Goal: Transaction & Acquisition: Purchase product/service

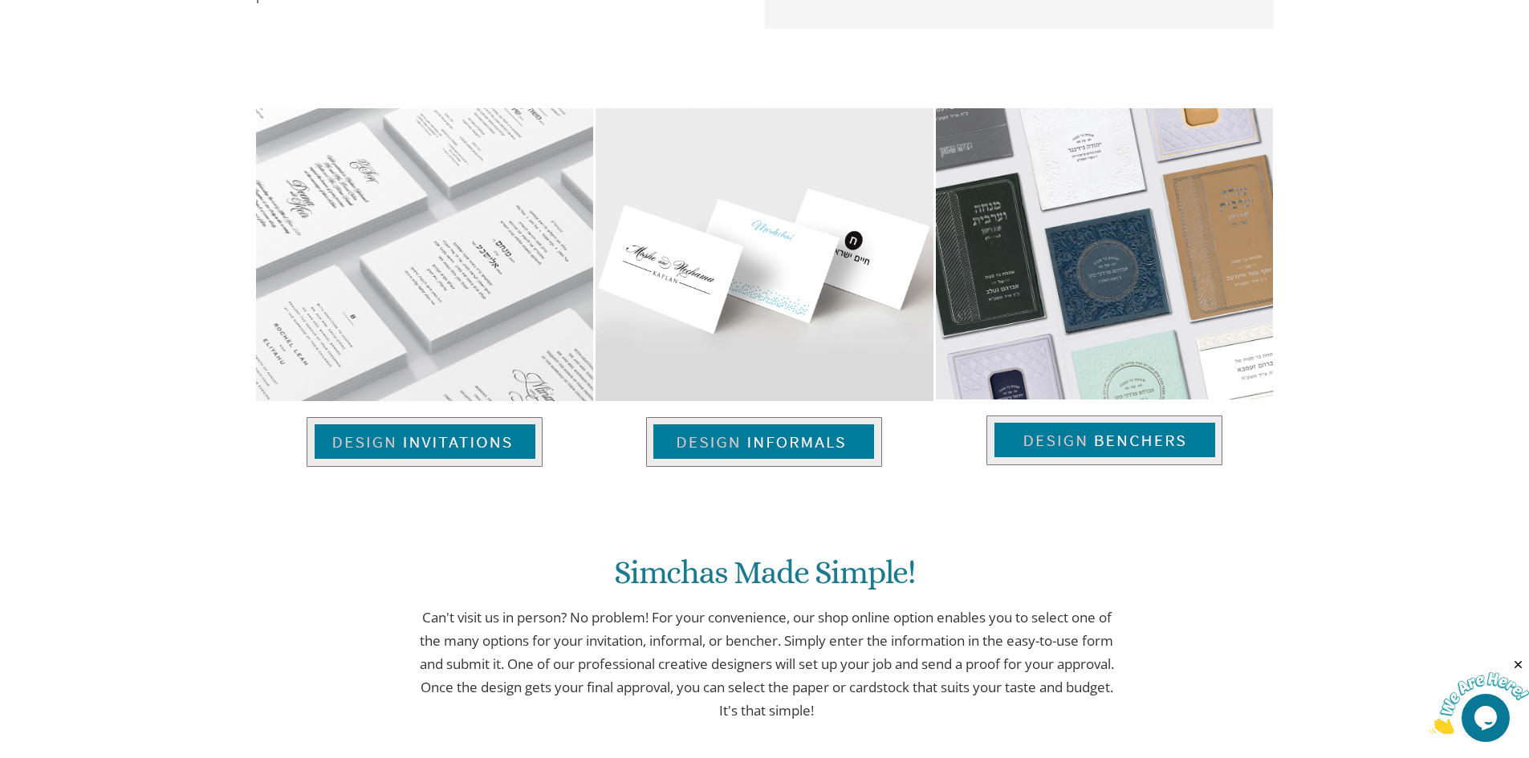
scroll to position [1039, 0]
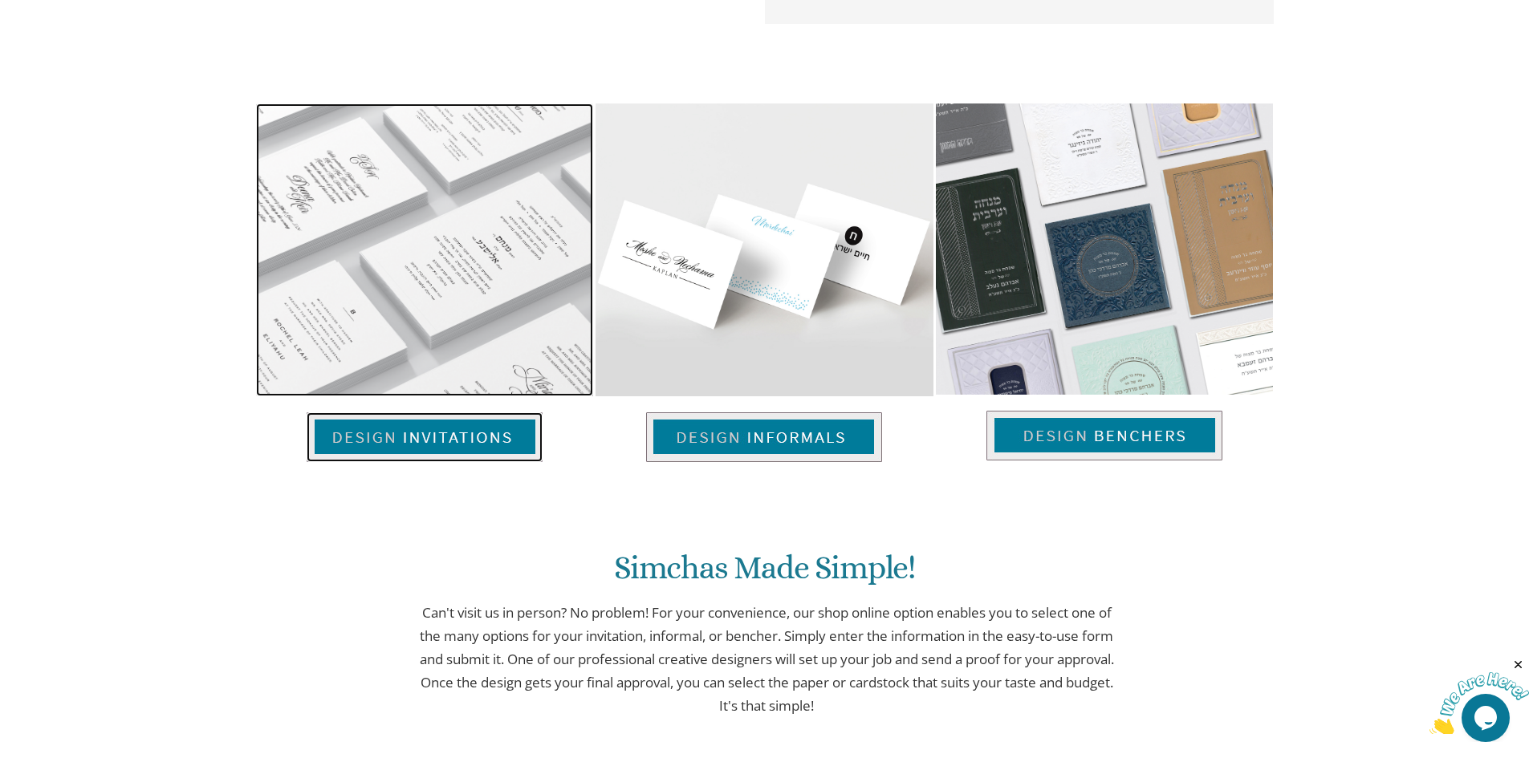
click at [495, 446] on img at bounding box center [425, 438] width 236 height 50
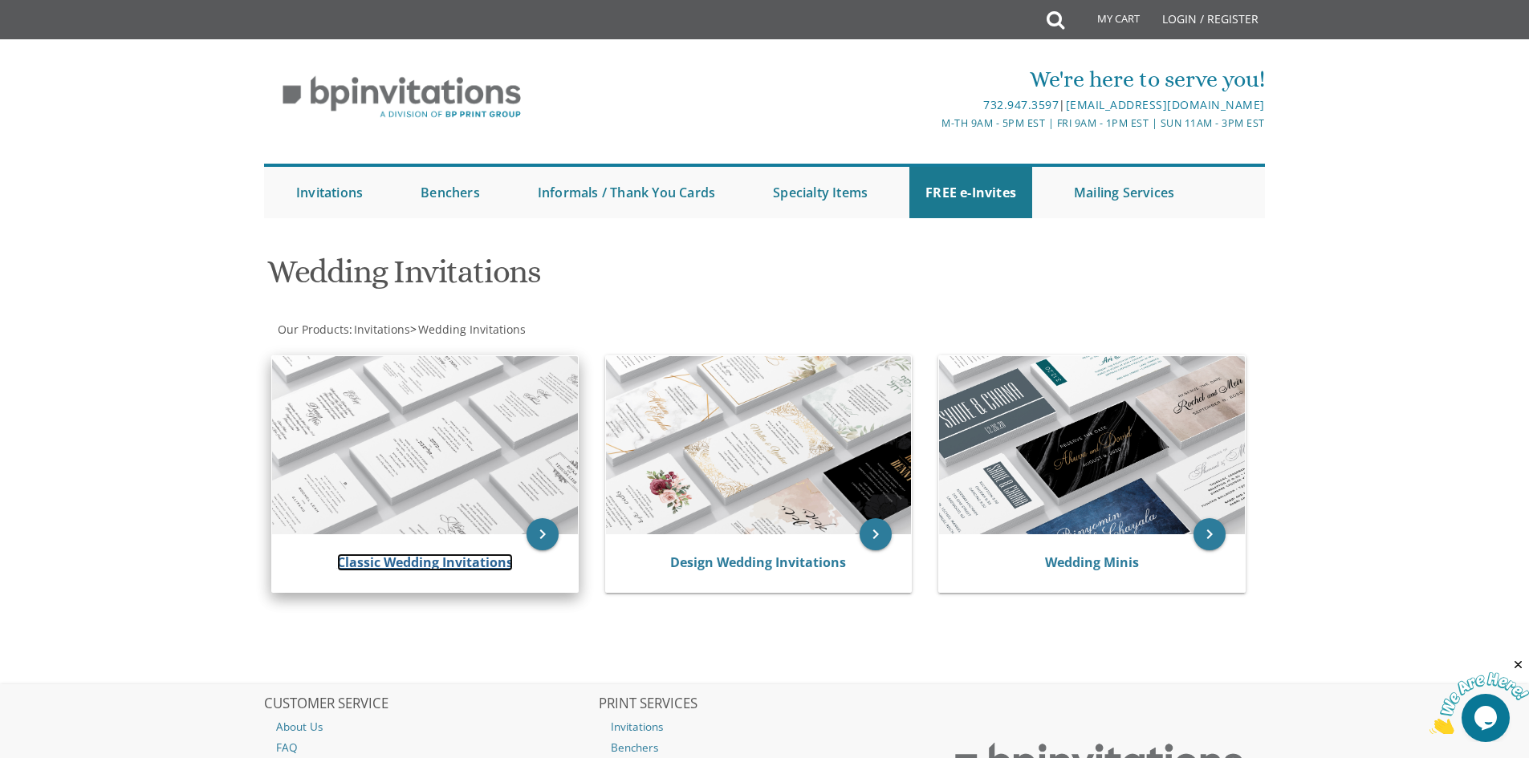
click at [437, 563] on link "Classic Wedding Invitations" at bounding box center [425, 563] width 176 height 18
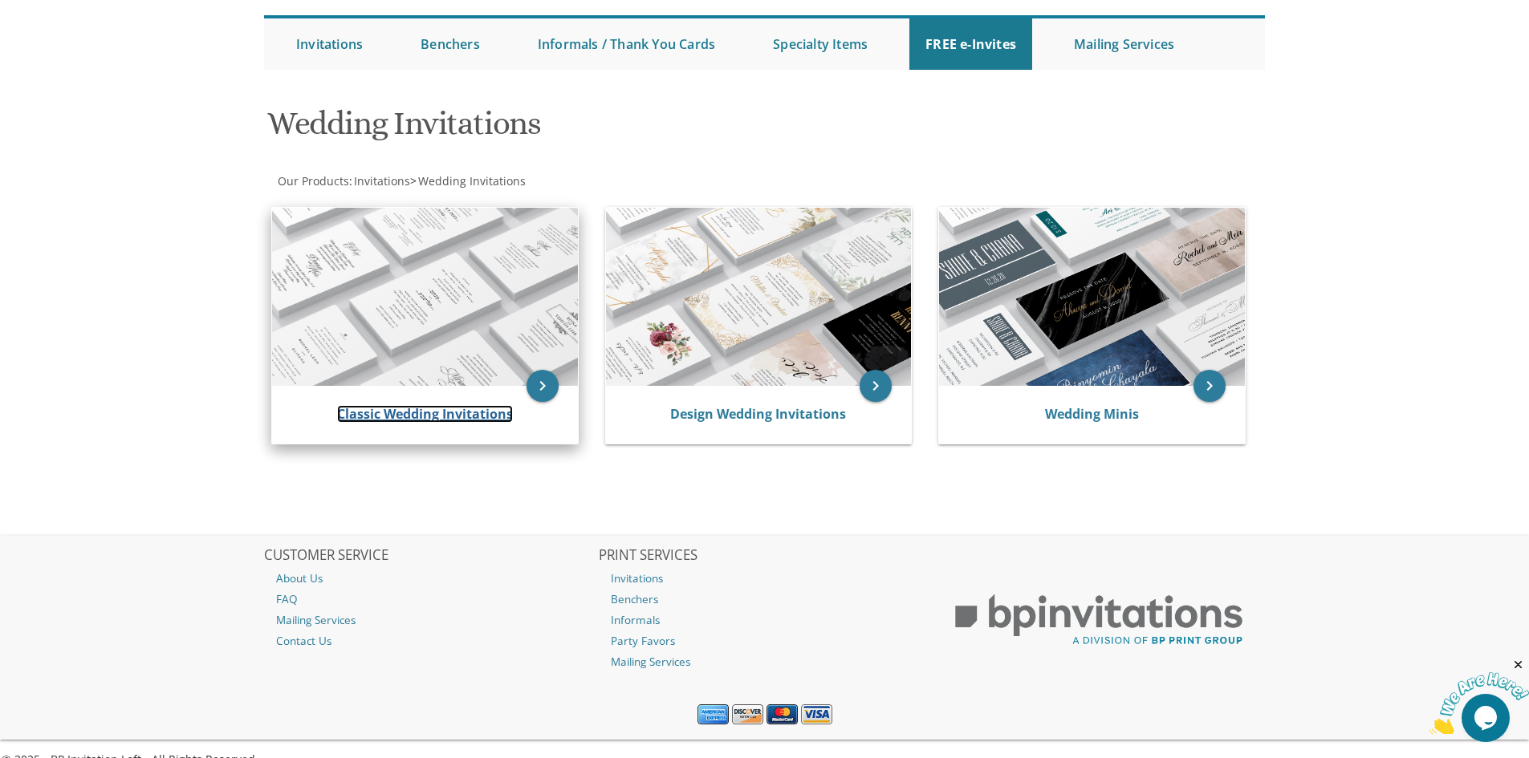
scroll to position [174, 0]
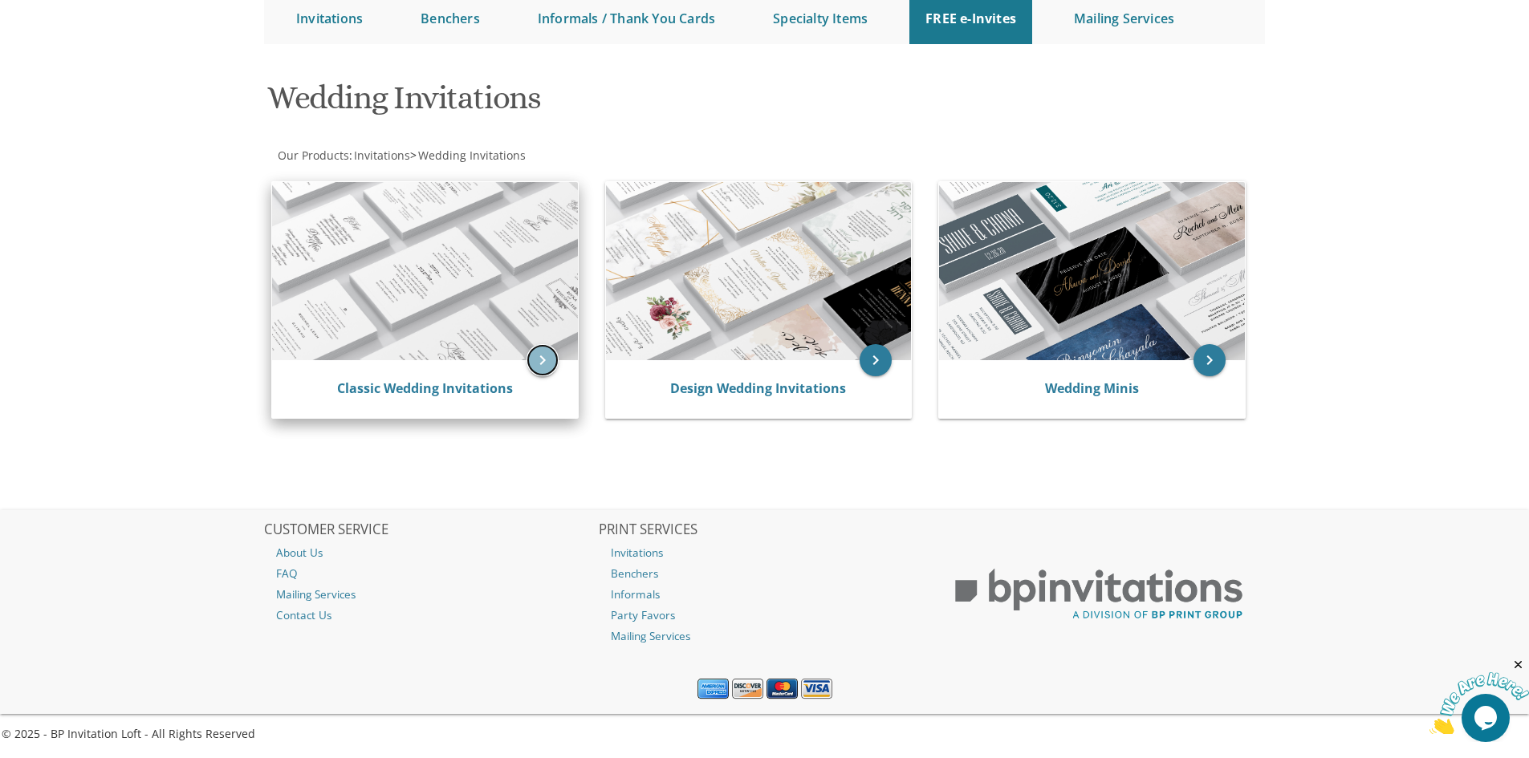
click at [549, 361] on icon "keyboard_arrow_right" at bounding box center [542, 360] width 32 height 32
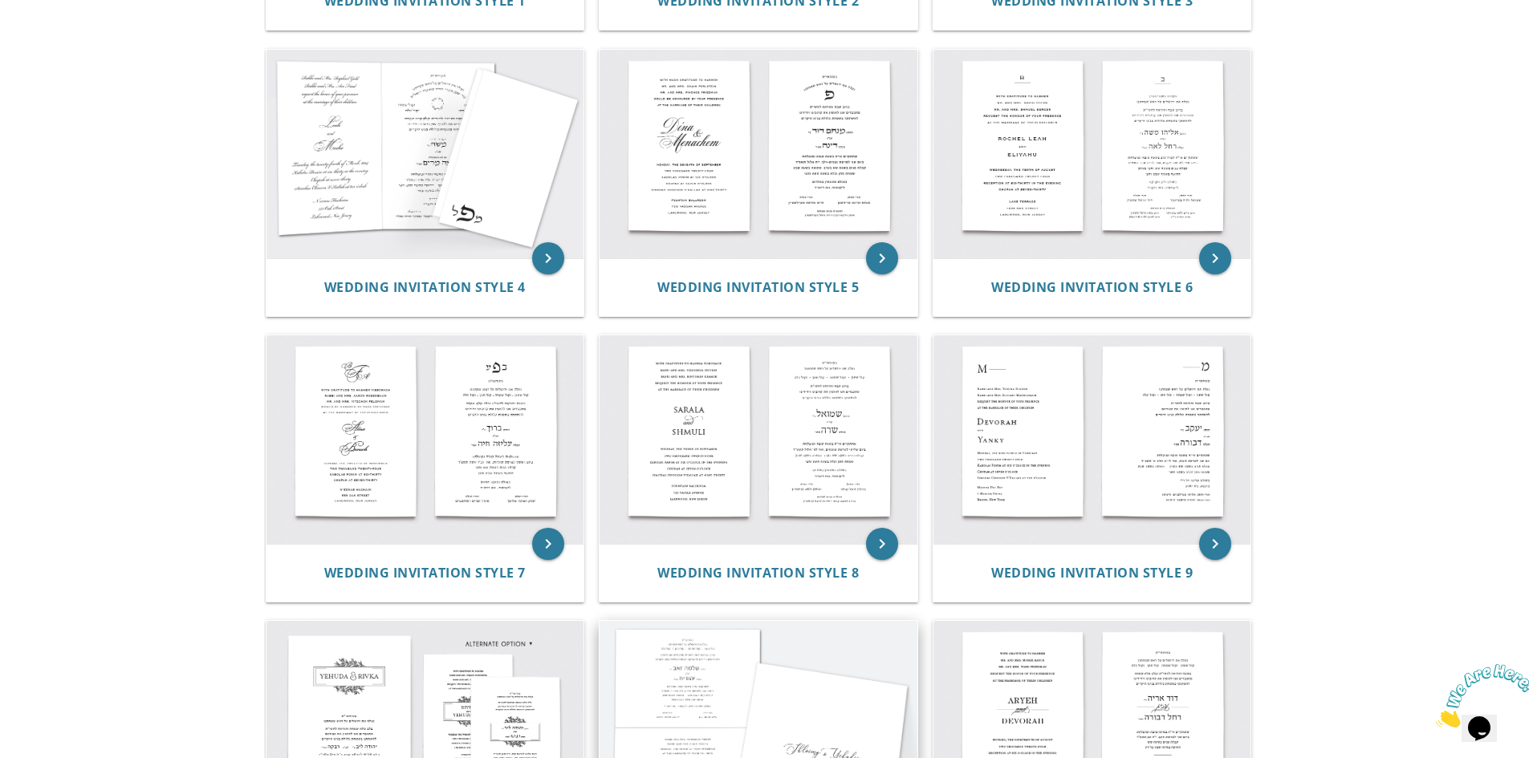
scroll to position [562, 0]
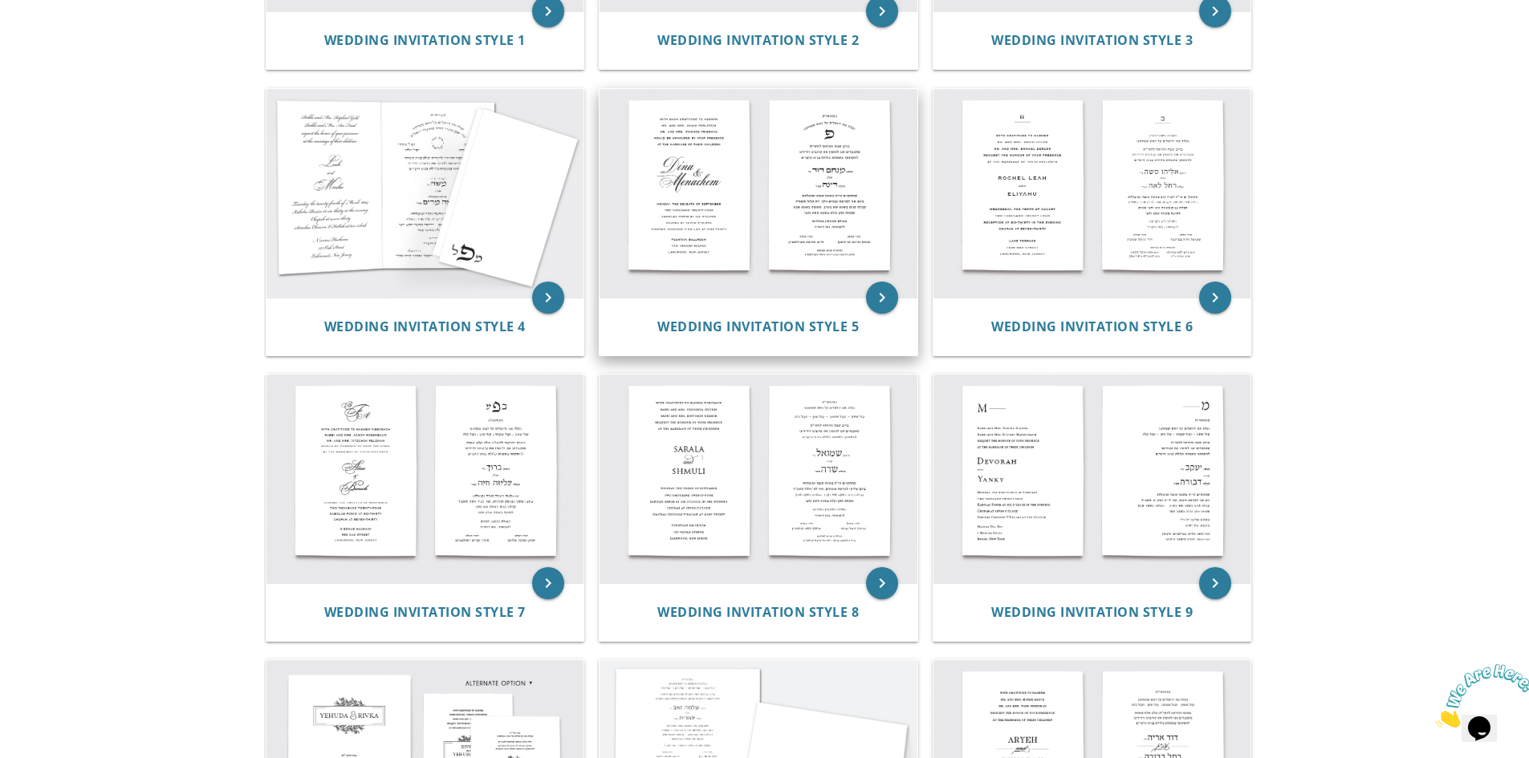
click at [685, 194] on img at bounding box center [759, 193] width 318 height 209
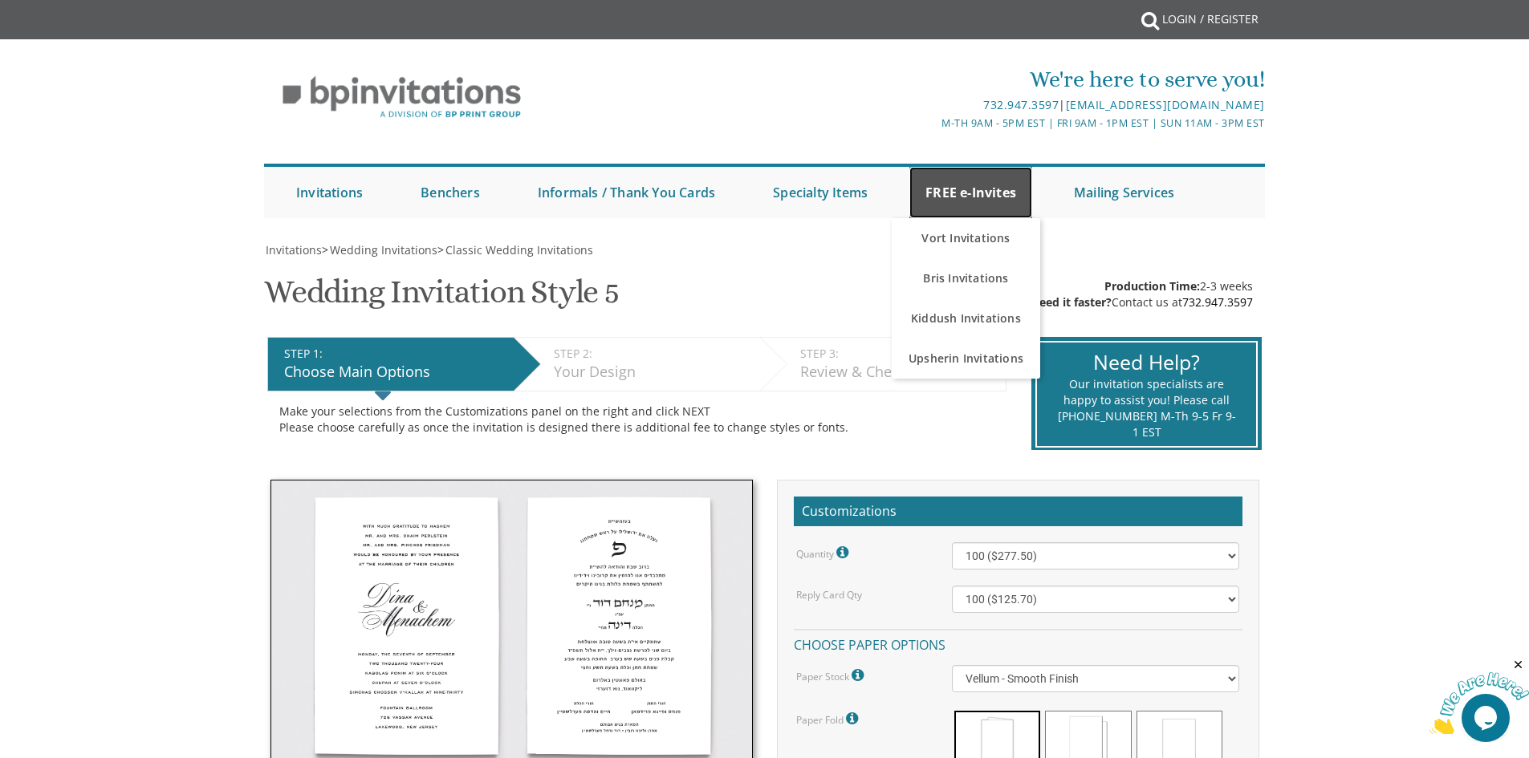
click at [961, 207] on link "FREE e-Invites" at bounding box center [970, 192] width 123 height 51
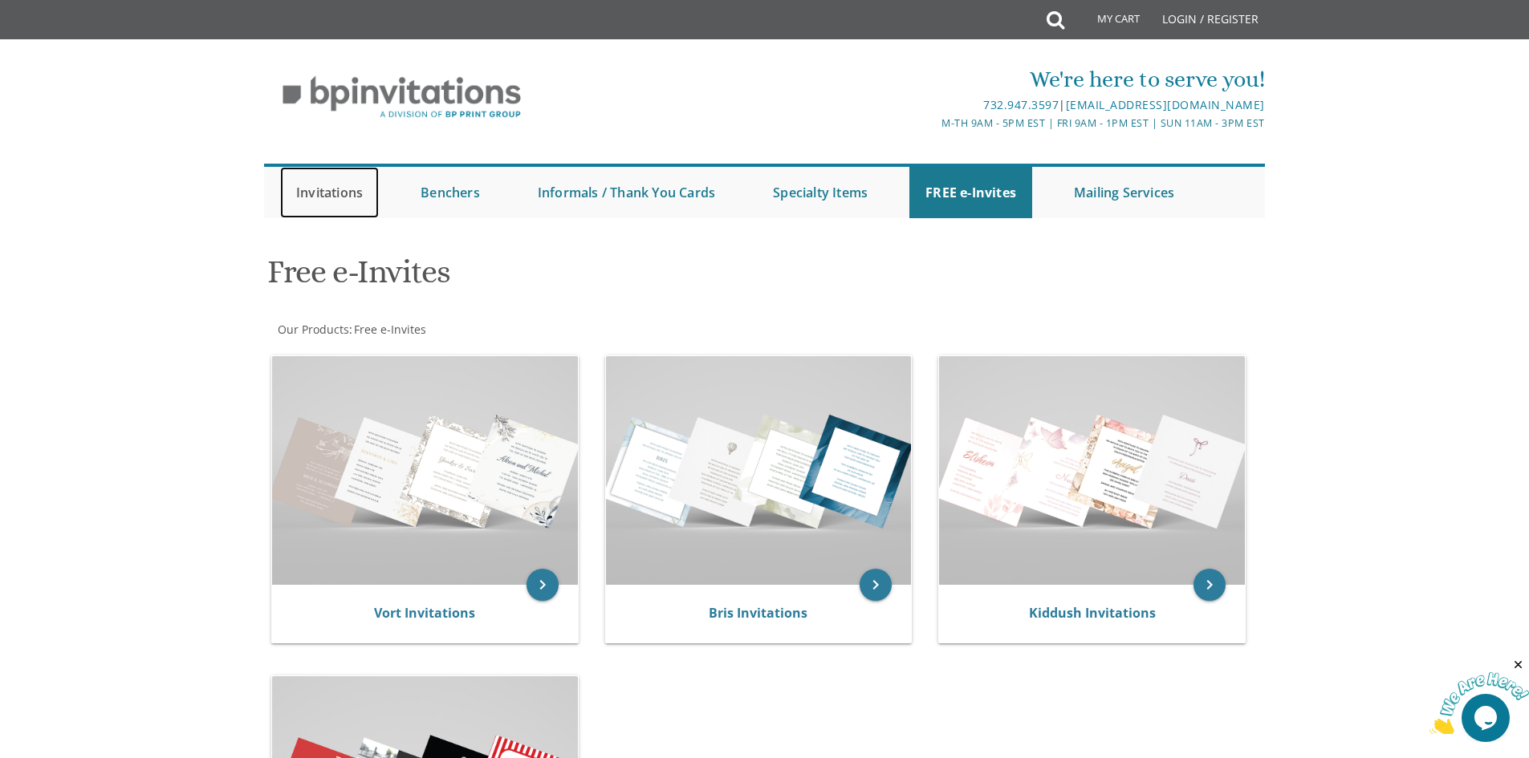
click at [308, 195] on link "Invitations" at bounding box center [329, 192] width 99 height 51
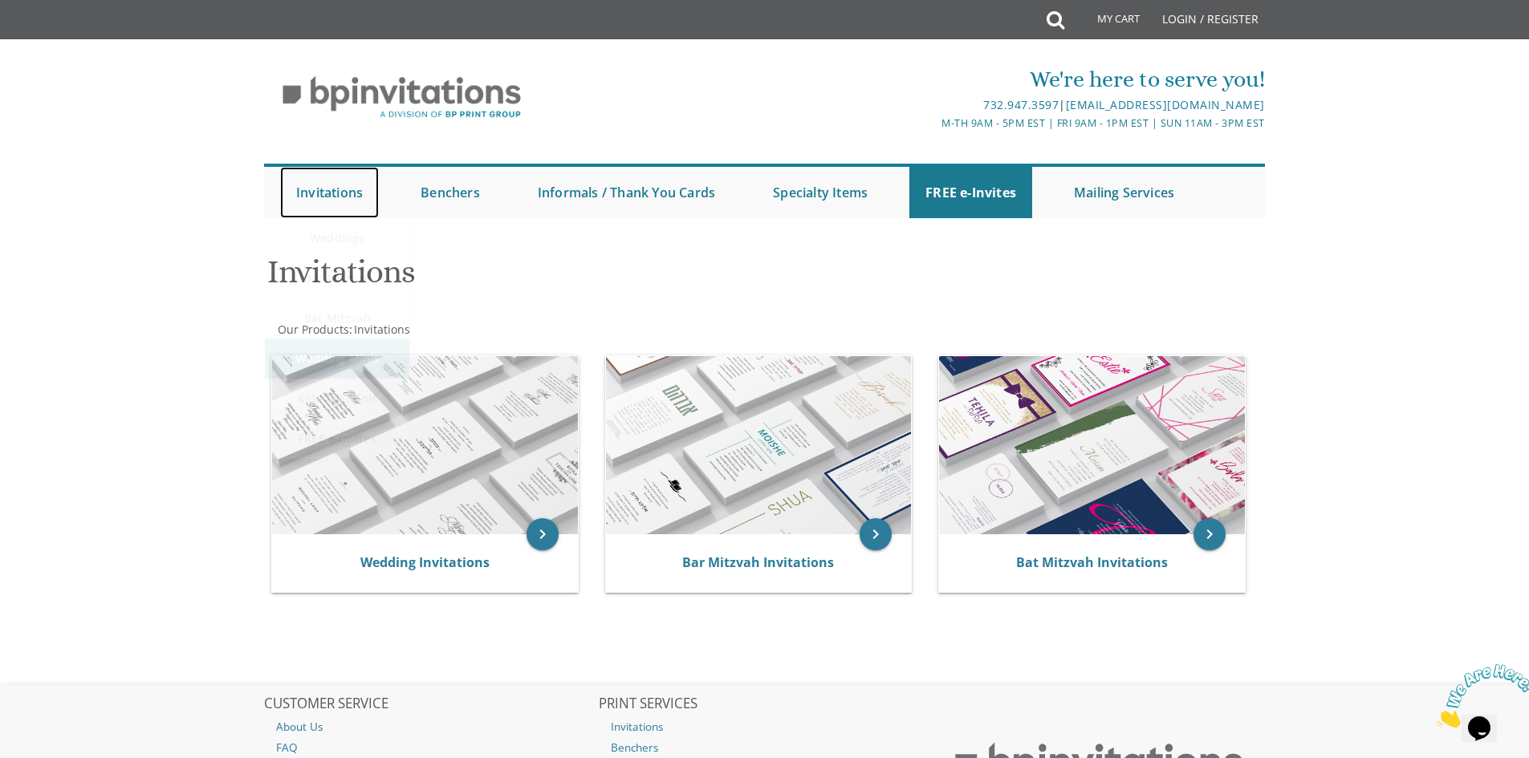
click at [308, 195] on link "Invitations" at bounding box center [329, 192] width 99 height 51
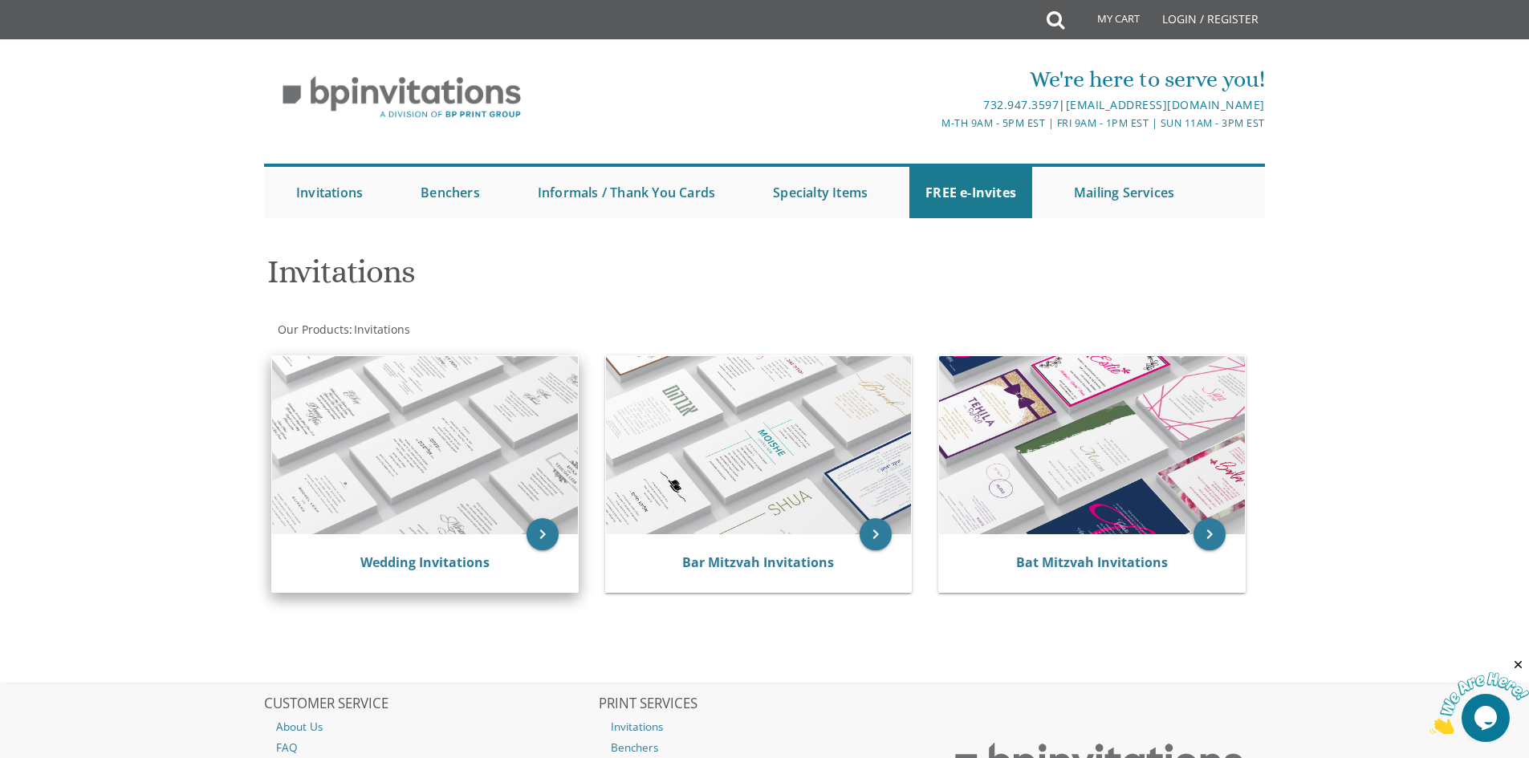
click at [531, 520] on img at bounding box center [425, 445] width 306 height 178
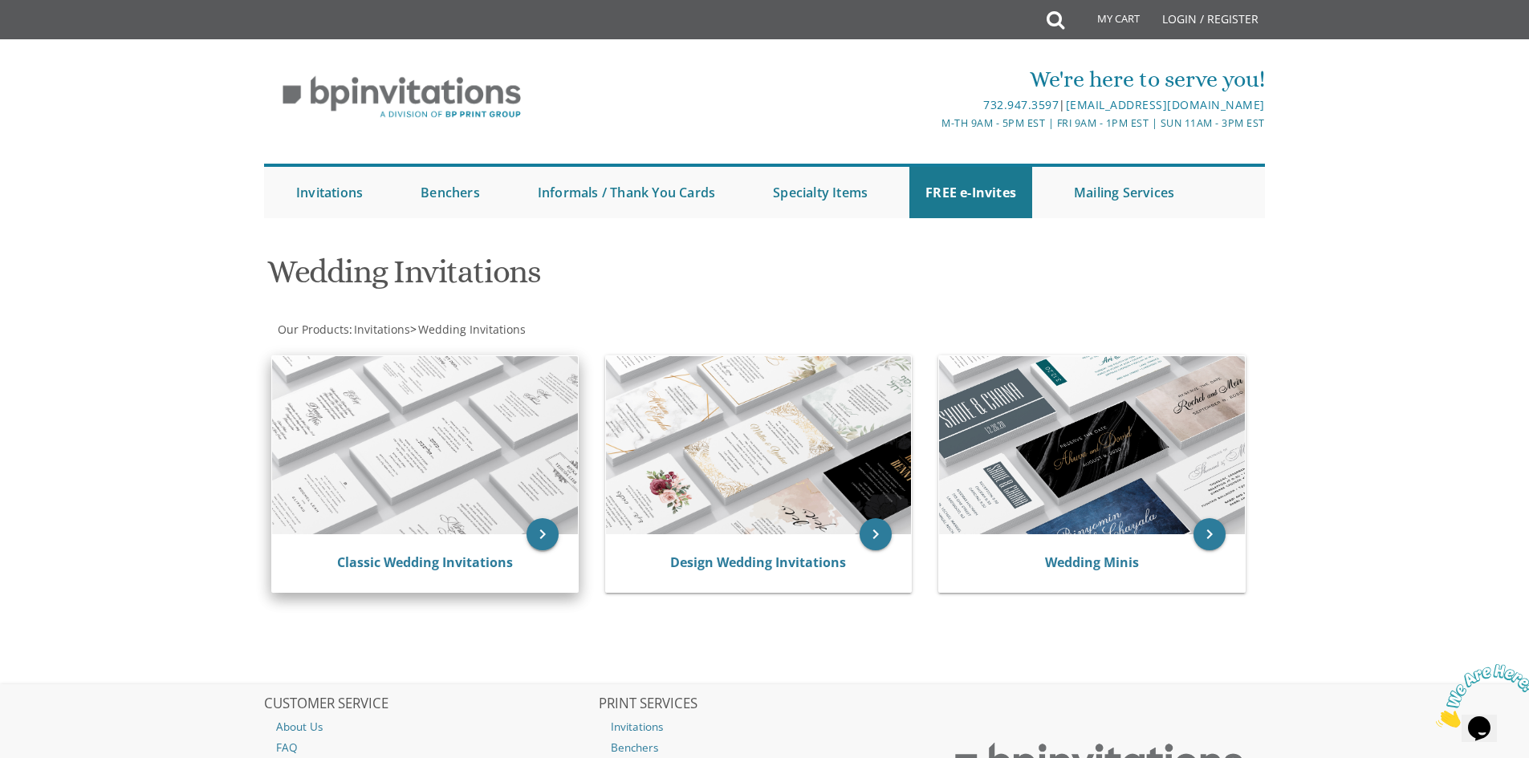
scroll to position [80, 0]
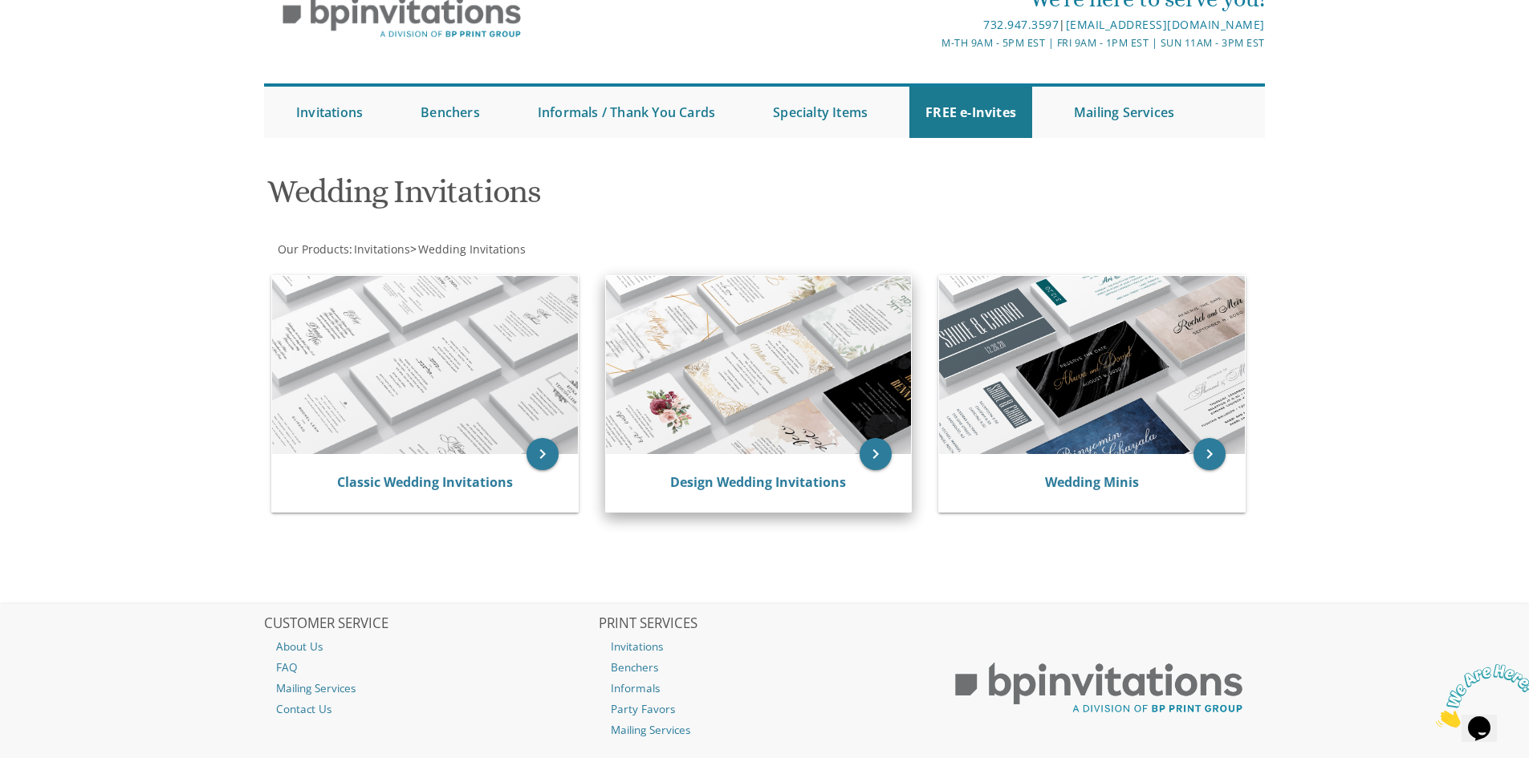
click at [751, 496] on div "Design Wedding Invitations" at bounding box center [759, 483] width 306 height 58
click at [753, 474] on link "Design Wedding Invitations" at bounding box center [758, 483] width 176 height 18
click at [750, 482] on link "Design Wedding Invitations" at bounding box center [758, 483] width 176 height 18
click at [872, 454] on icon "keyboard_arrow_right" at bounding box center [876, 454] width 32 height 32
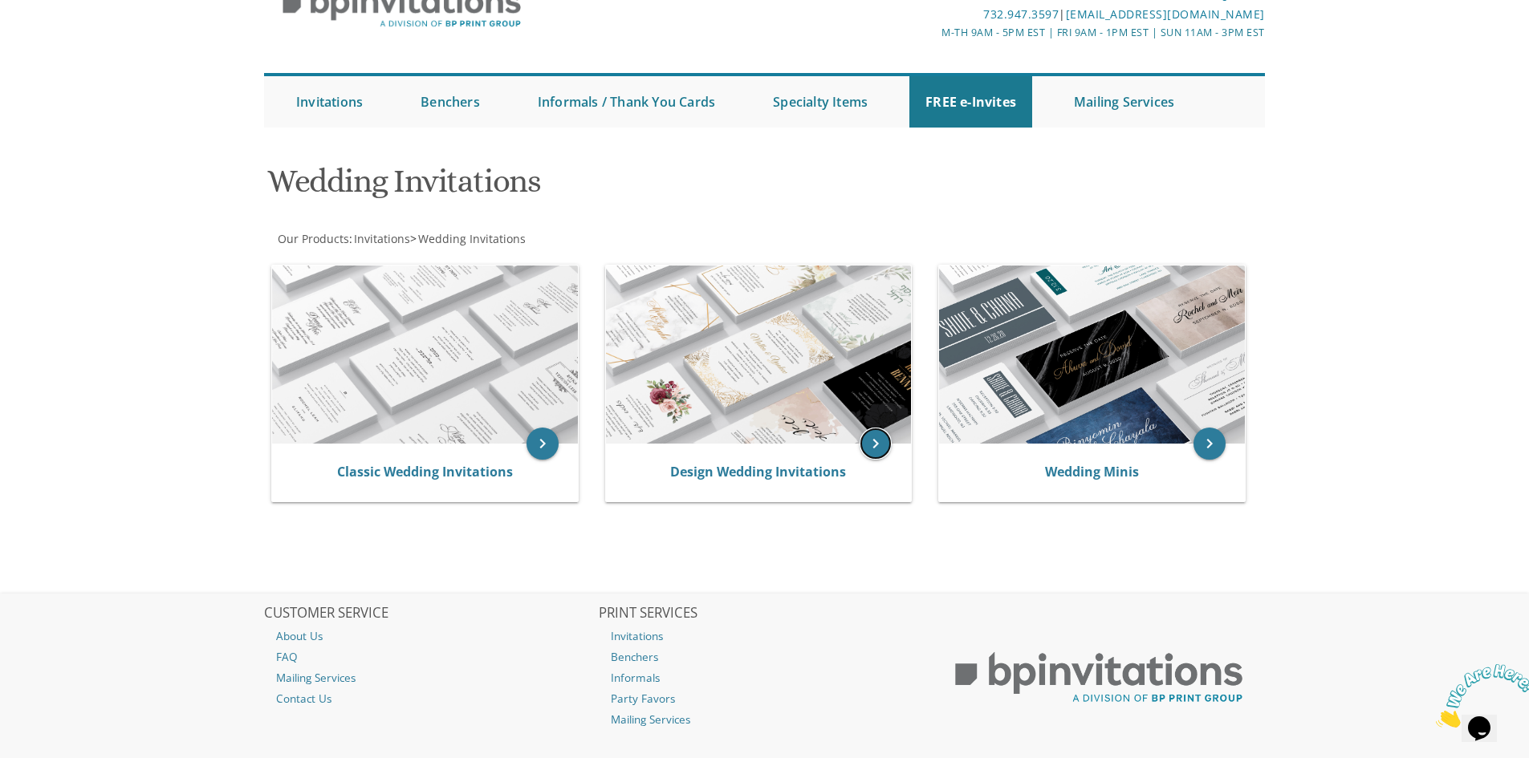
scroll to position [174, 0]
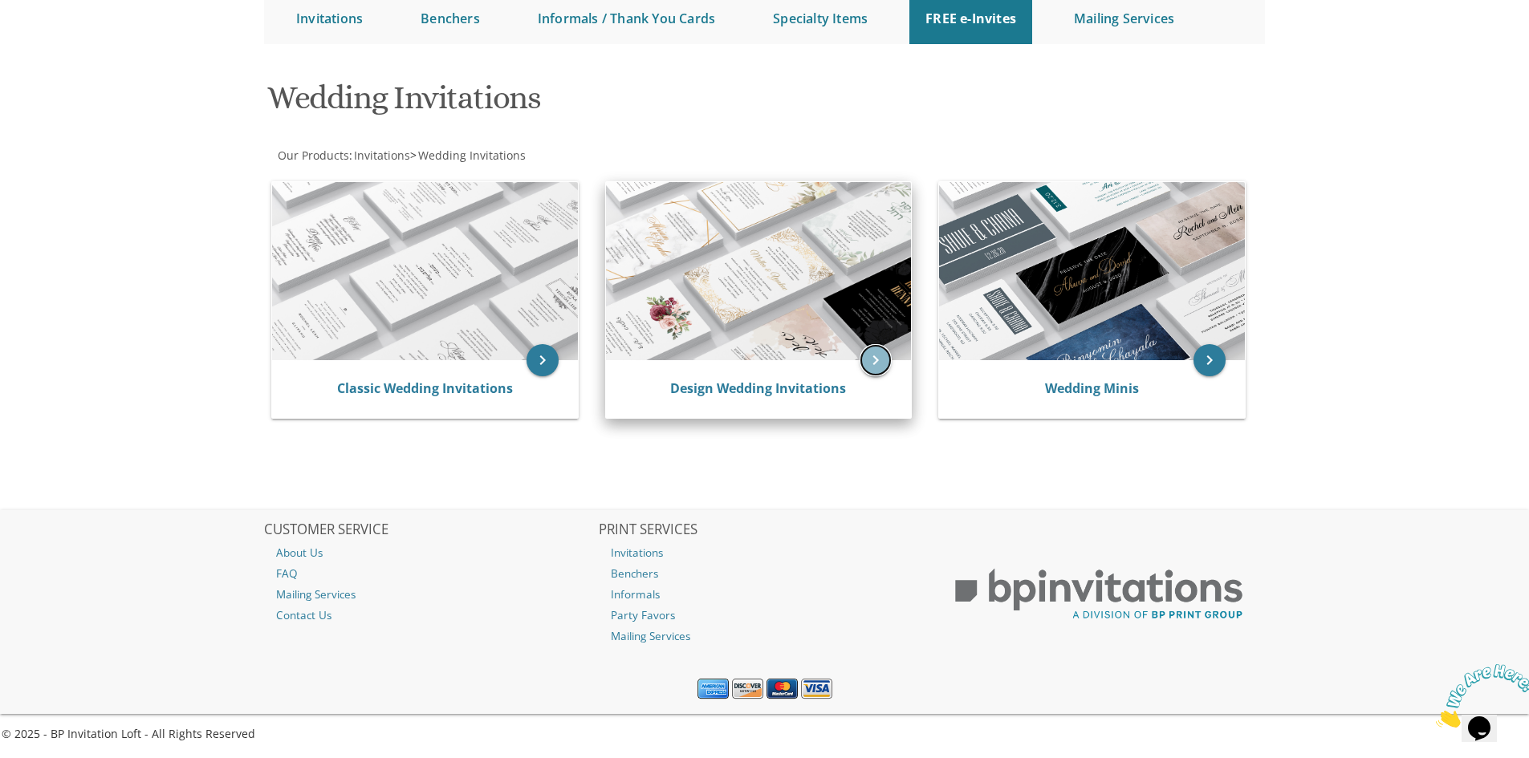
click at [873, 363] on icon "keyboard_arrow_right" at bounding box center [876, 360] width 32 height 32
click at [876, 360] on icon "keyboard_arrow_right" at bounding box center [876, 360] width 32 height 32
click at [879, 358] on icon "keyboard_arrow_right" at bounding box center [876, 360] width 32 height 32
click at [801, 385] on link "Design Wedding Invitations" at bounding box center [758, 389] width 176 height 18
click at [798, 388] on link "Design Wedding Invitations" at bounding box center [758, 389] width 176 height 18
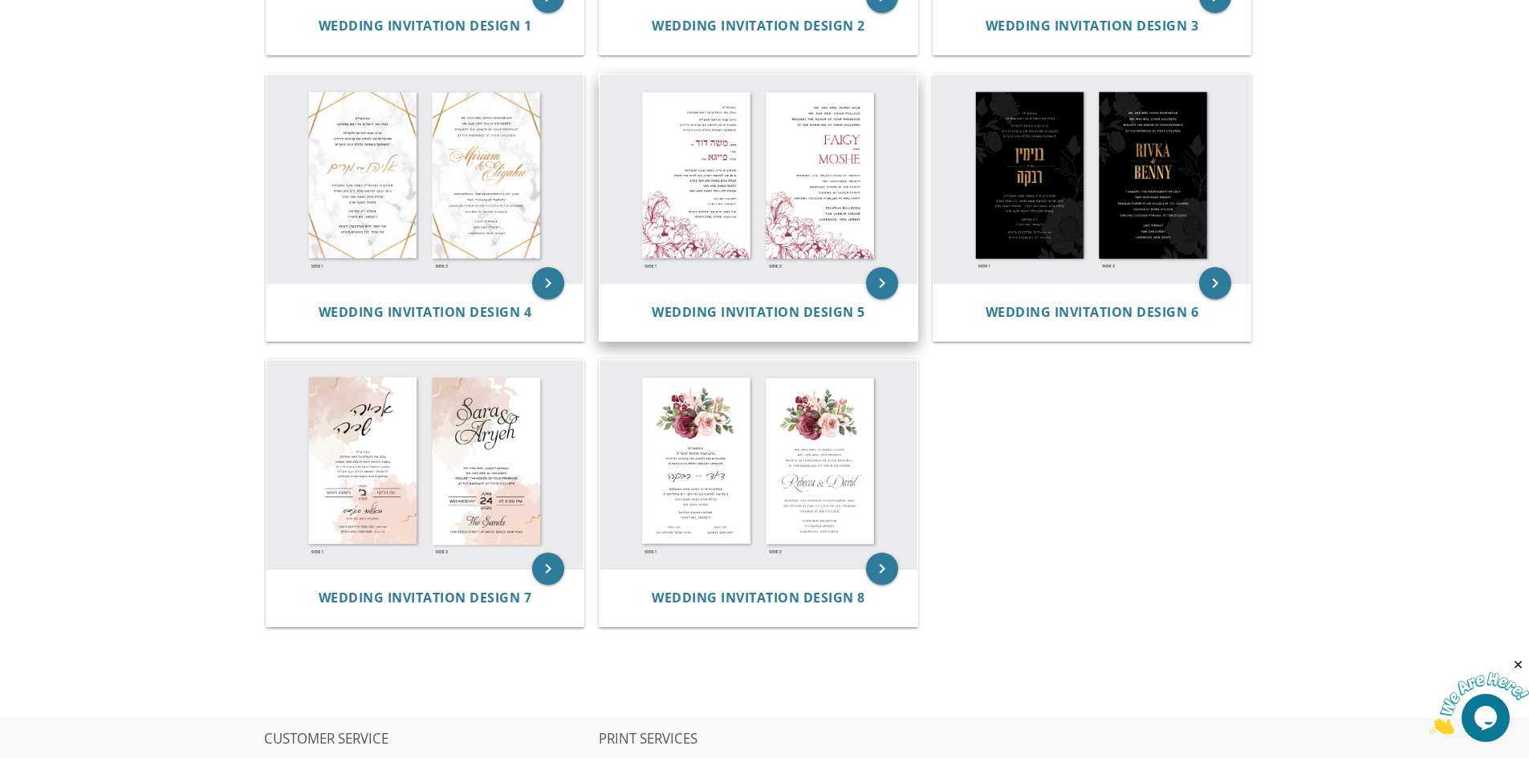
scroll to position [562, 0]
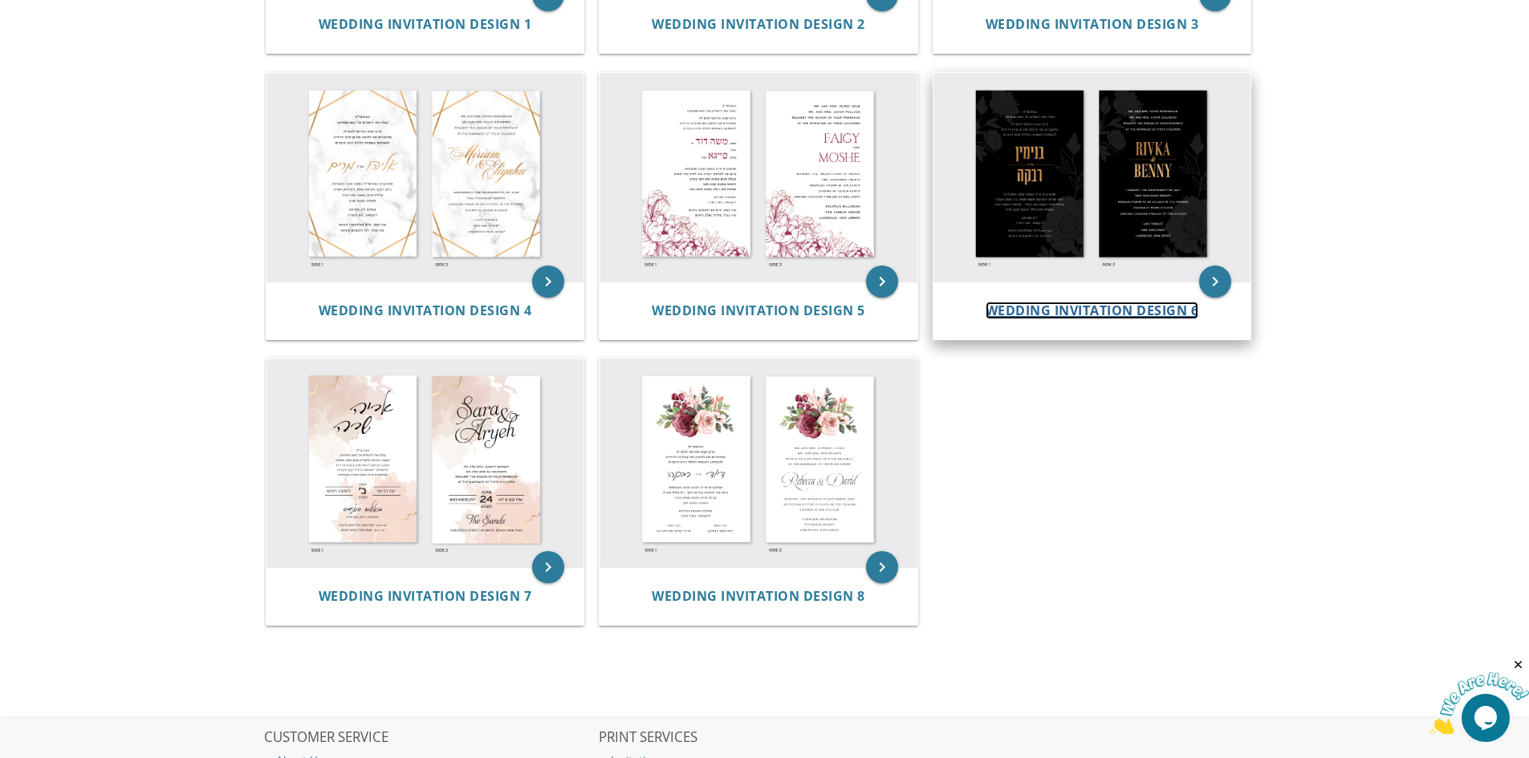
click at [1089, 307] on span "Wedding Invitation Design 6" at bounding box center [1092, 311] width 213 height 18
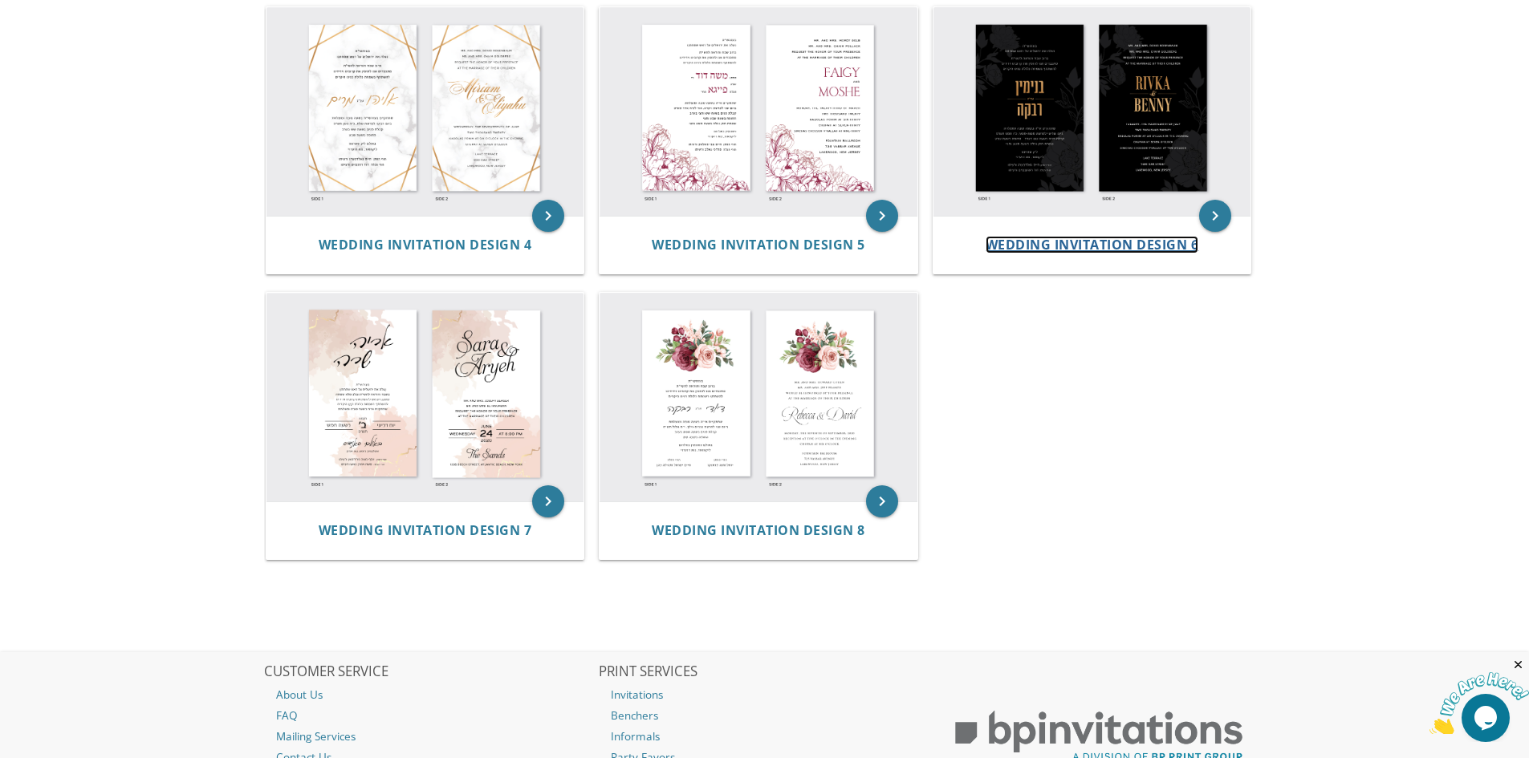
scroll to position [770, 0]
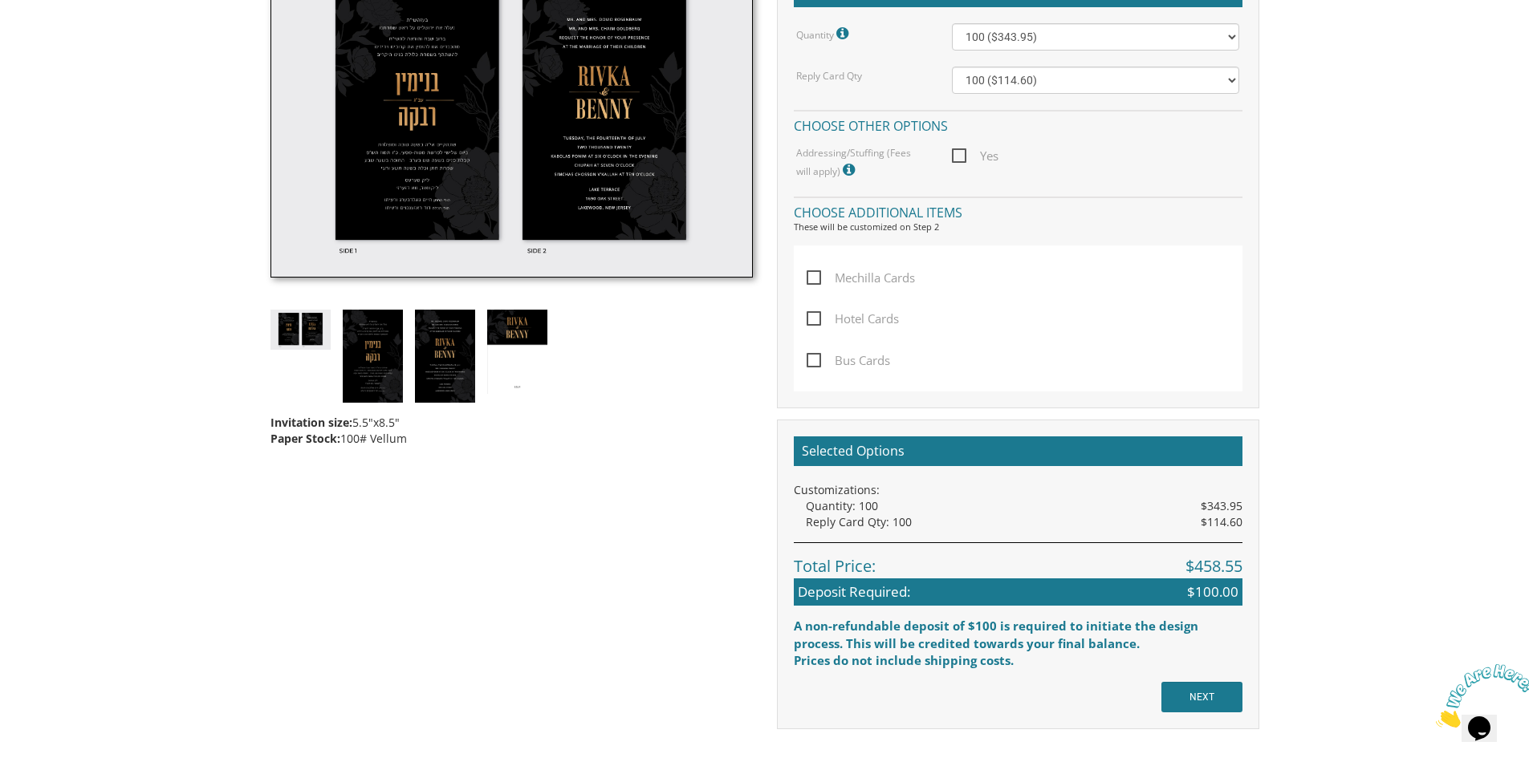
scroll to position [515, 0]
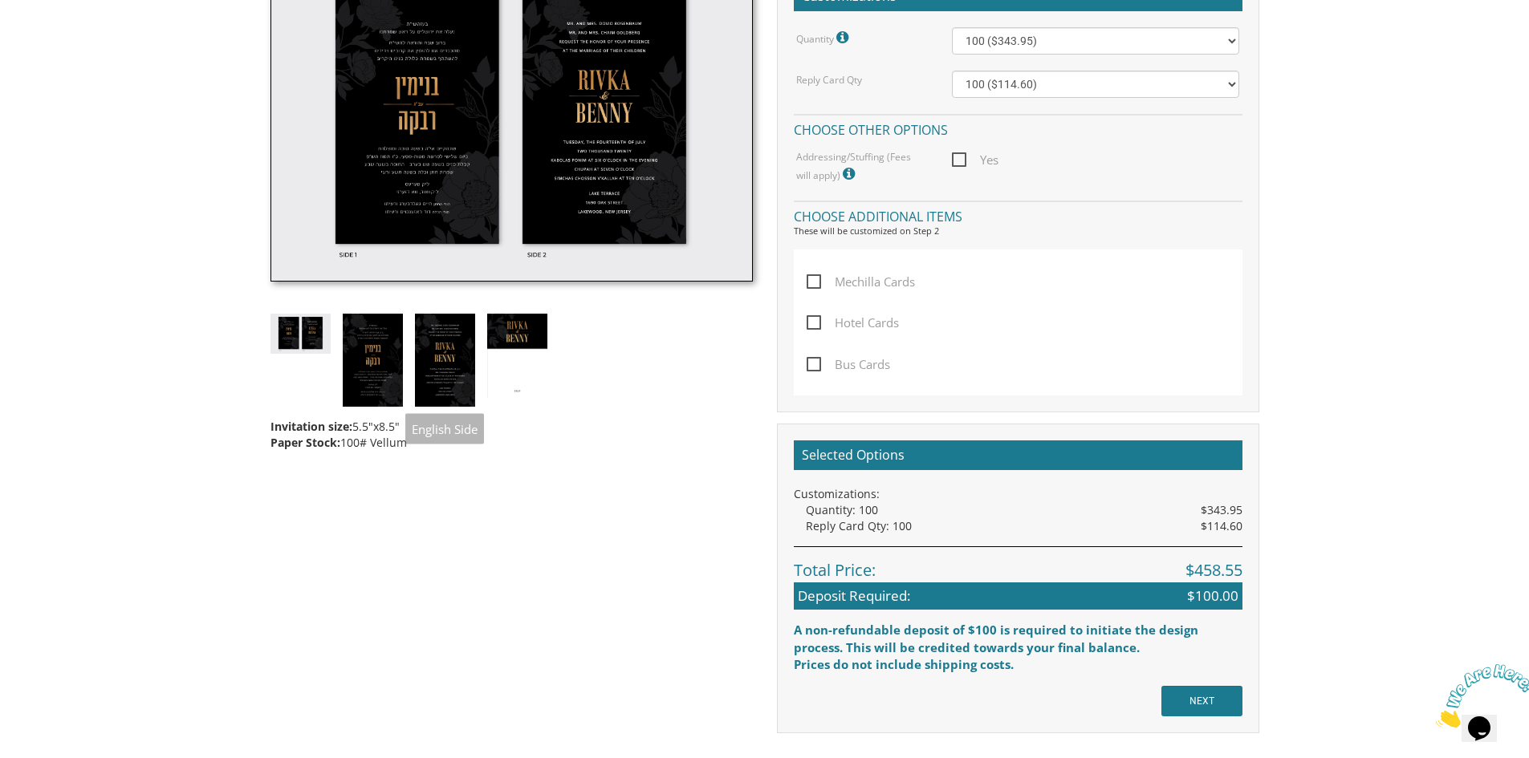
click at [435, 379] on img at bounding box center [445, 360] width 60 height 93
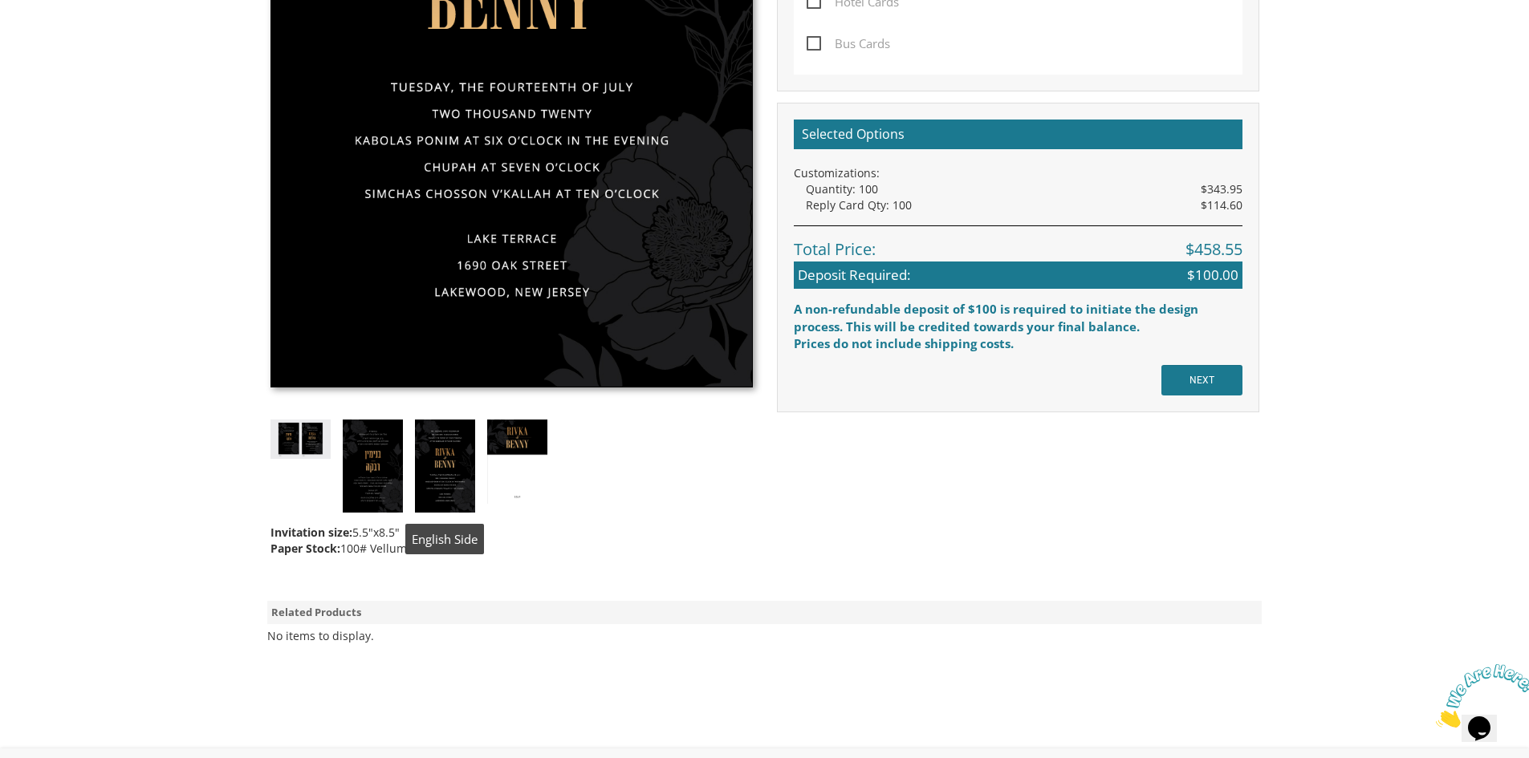
click at [445, 478] on img at bounding box center [445, 466] width 60 height 93
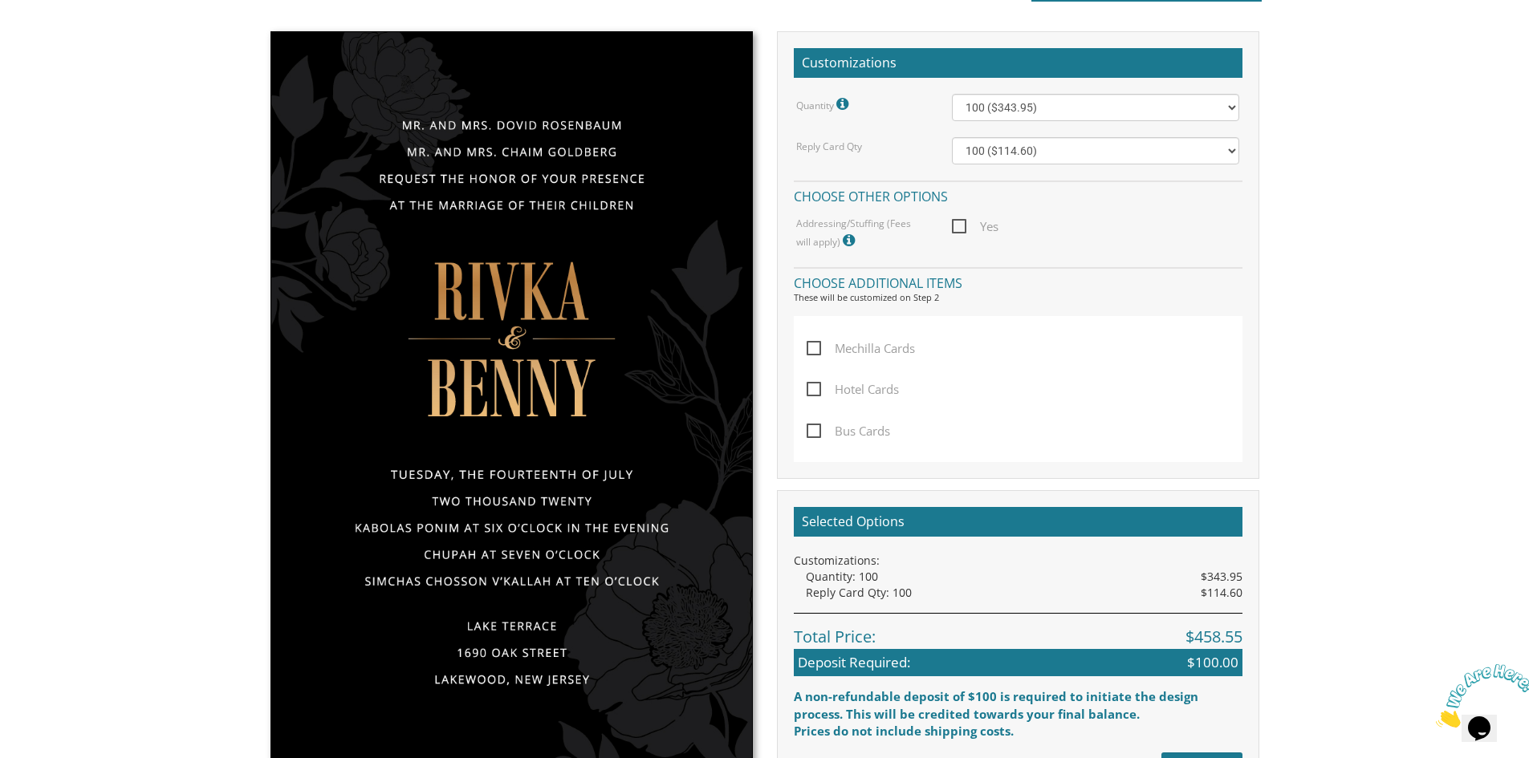
scroll to position [435, 0]
